Goal: Task Accomplishment & Management: Manage account settings

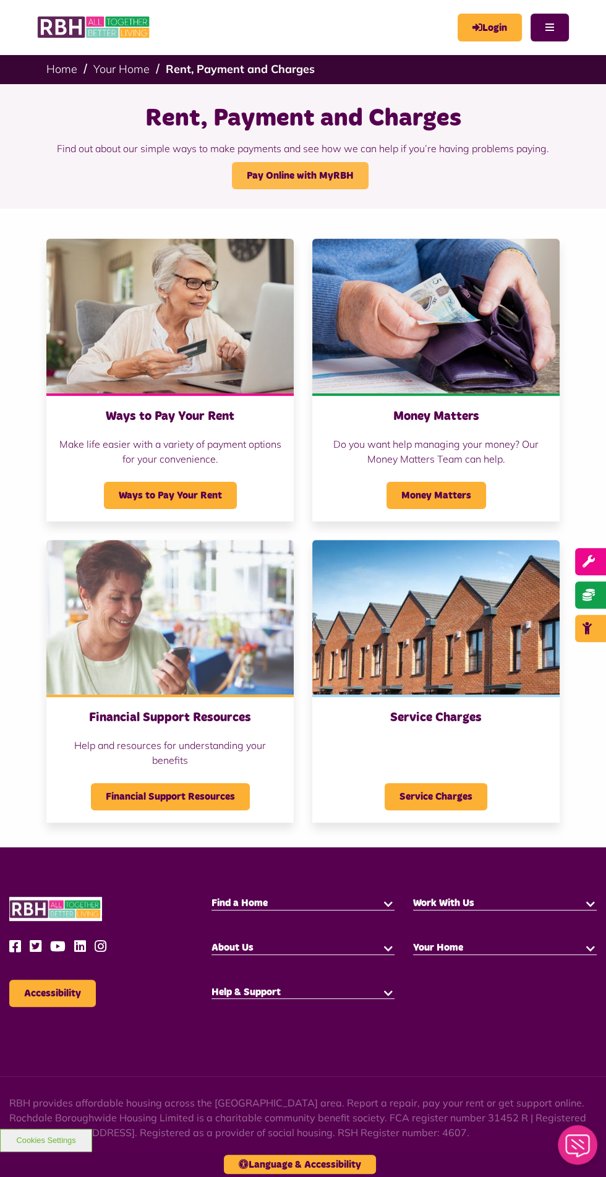
click at [301, 175] on link "Pay Online with MyRBH" at bounding box center [300, 175] width 137 height 27
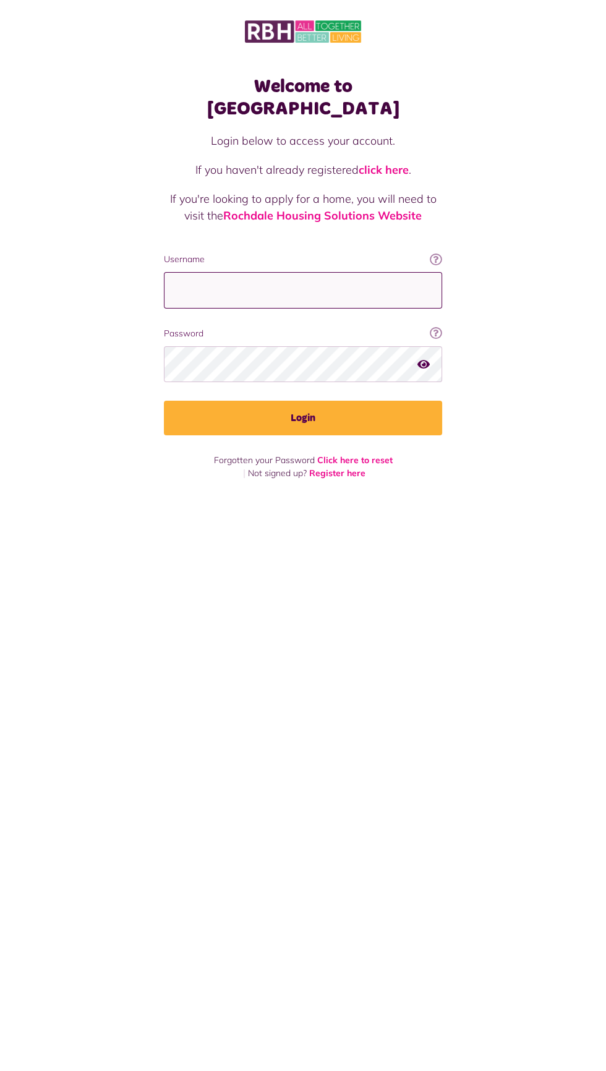
click at [341, 272] on input "Username" at bounding box center [303, 290] width 278 height 36
type input "**********"
click at [164, 401] on button "Login" at bounding box center [303, 418] width 278 height 35
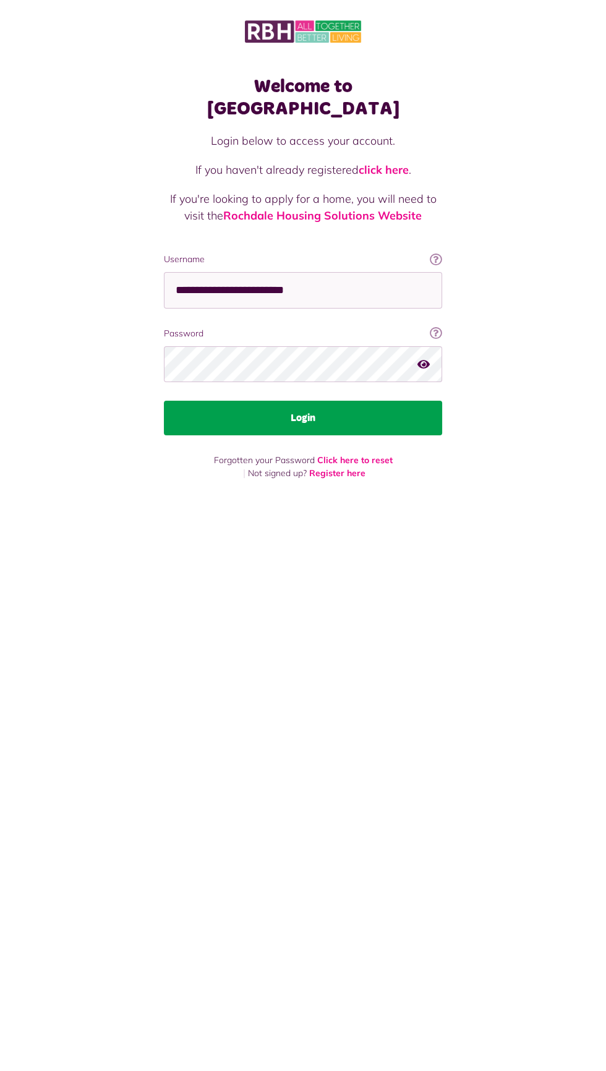
click at [383, 406] on button "Login" at bounding box center [303, 418] width 278 height 35
click at [371, 401] on button "Login" at bounding box center [303, 418] width 278 height 35
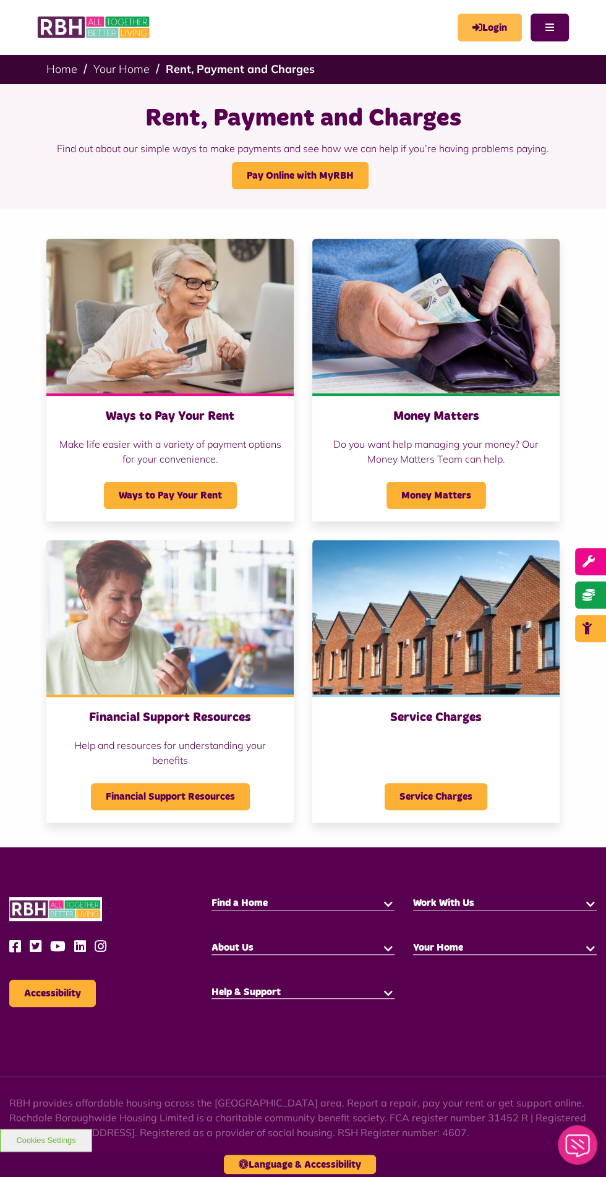
click at [495, 27] on link "Login" at bounding box center [490, 28] width 64 height 28
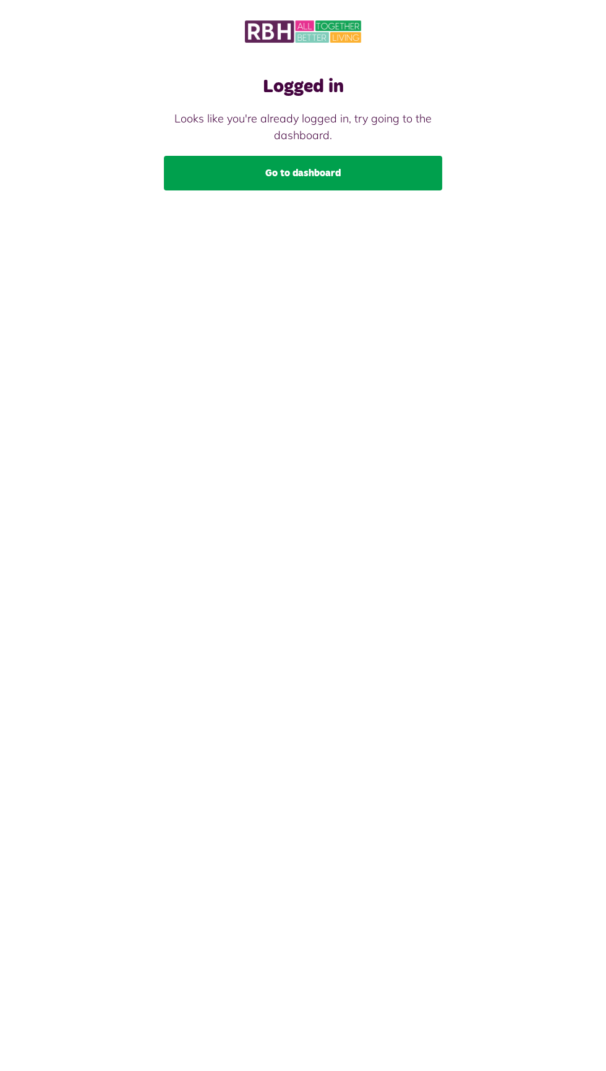
click at [340, 166] on link "Go to dashboard" at bounding box center [303, 173] width 278 height 35
